Goal: Information Seeking & Learning: Learn about a topic

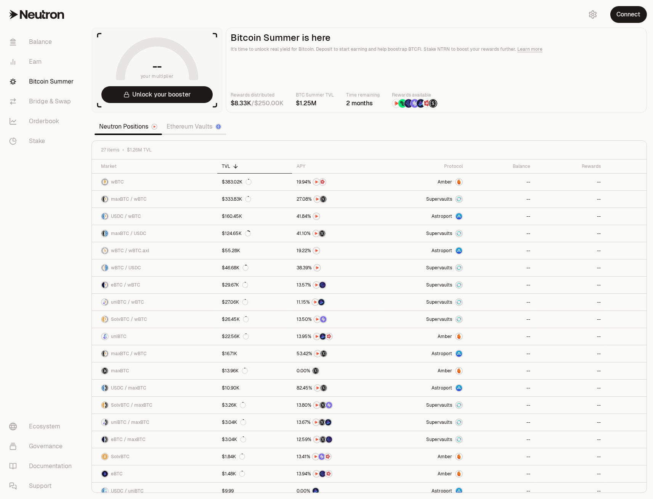
click at [173, 133] on div "Neutron Positions Ethereum Vaults" at bounding box center [161, 126] width 132 height 17
click at [177, 128] on link "Ethereum Vaults" at bounding box center [194, 126] width 64 height 15
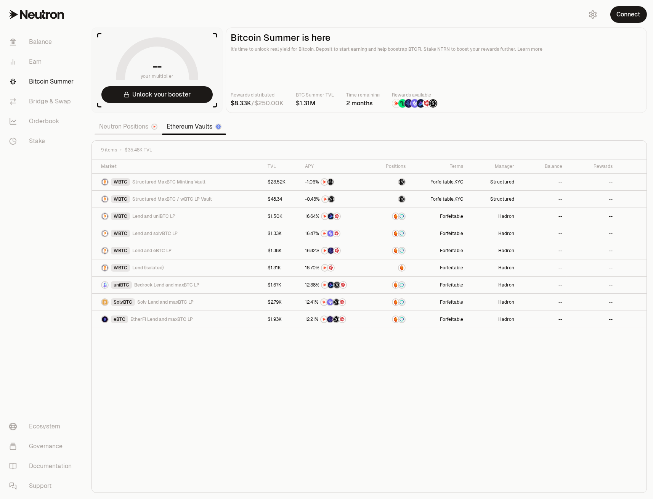
click at [131, 130] on link "Neutron Positions" at bounding box center [128, 126] width 67 height 15
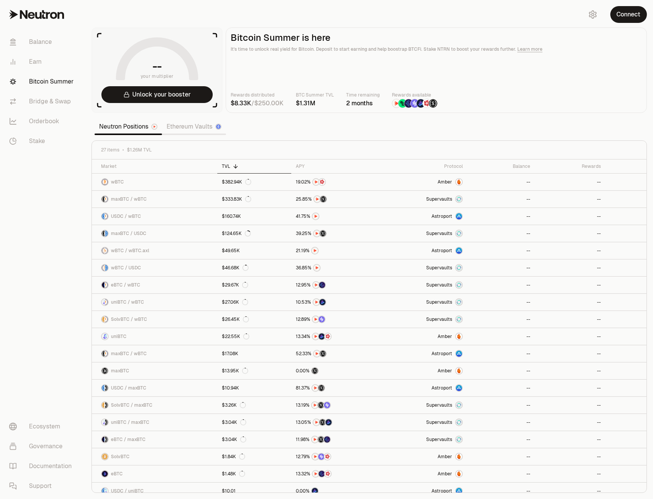
click at [182, 130] on link "Ethereum Vaults" at bounding box center [194, 126] width 64 height 15
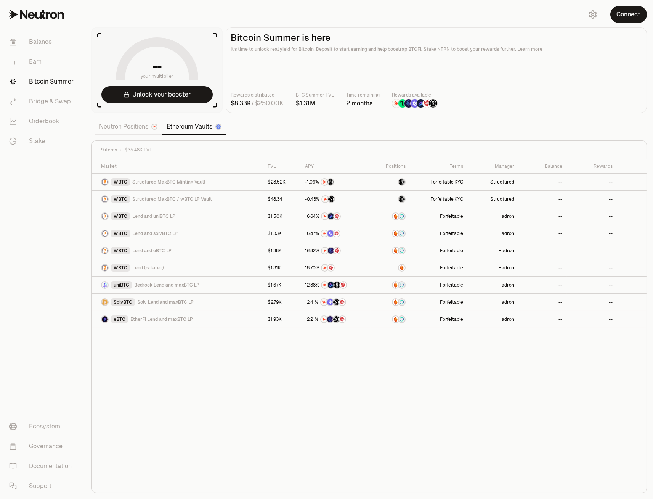
click at [122, 131] on link "Neutron Positions" at bounding box center [128, 126] width 67 height 15
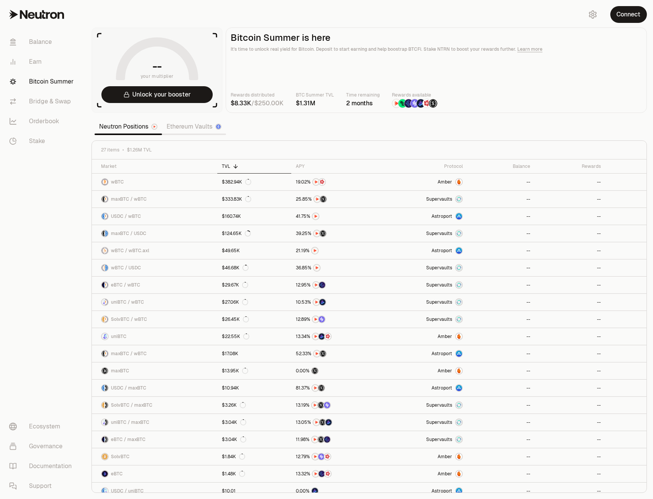
click at [508, 74] on main "Bitcoin Summer is here It's time to unlock real yield for Bitcoin. Deposit to s…" at bounding box center [436, 69] width 421 height 85
